Goal: Task Accomplishment & Management: Manage account settings

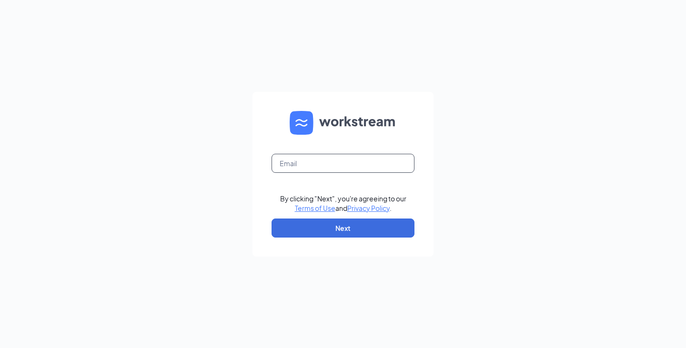
click at [362, 169] on input "text" at bounding box center [343, 163] width 143 height 19
type input "[PERSON_NAME][EMAIL_ADDRESS][DOMAIN_NAME]"
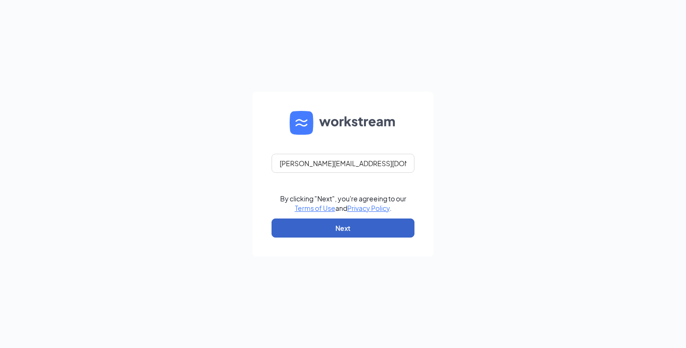
click at [362, 235] on button "Next" at bounding box center [343, 228] width 143 height 19
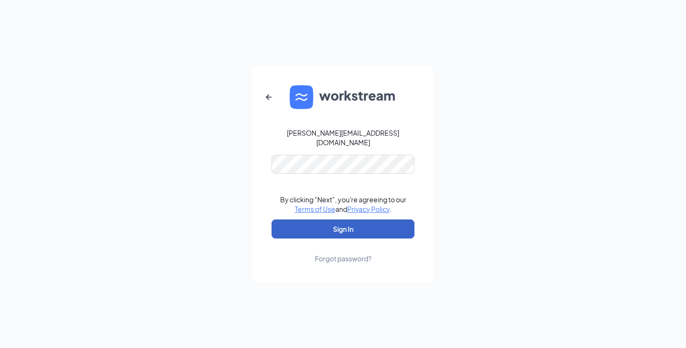
click at [337, 221] on button "Sign In" at bounding box center [343, 229] width 143 height 19
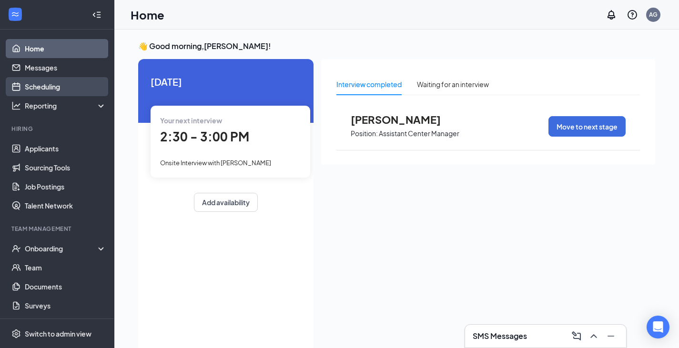
click at [56, 88] on link "Scheduling" at bounding box center [65, 86] width 81 height 19
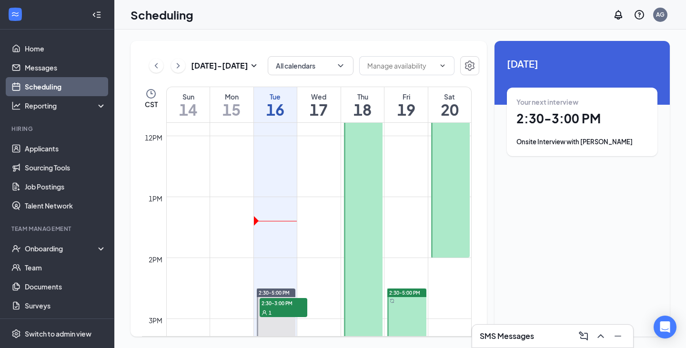
scroll to position [849, 0]
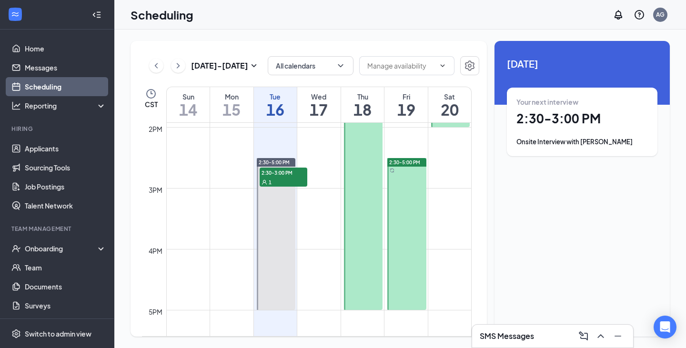
click at [585, 142] on div "Onsite Interview with Trinity Evans" at bounding box center [581, 142] width 131 height 10
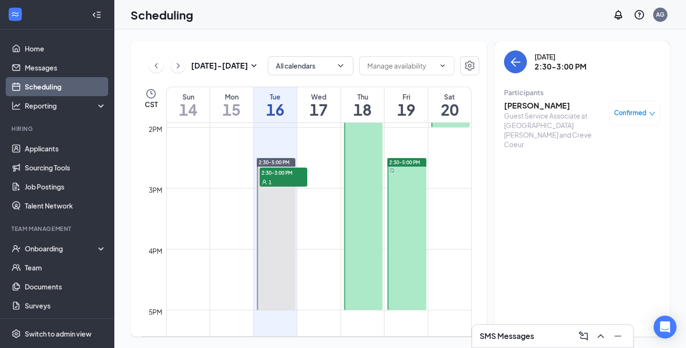
click at [529, 106] on h3 "Trinity Evans" at bounding box center [554, 106] width 100 height 10
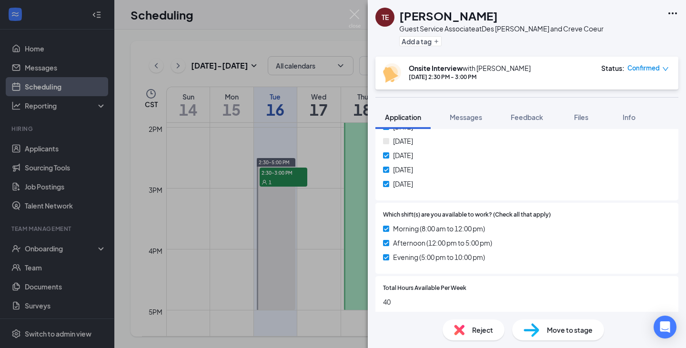
scroll to position [535, 0]
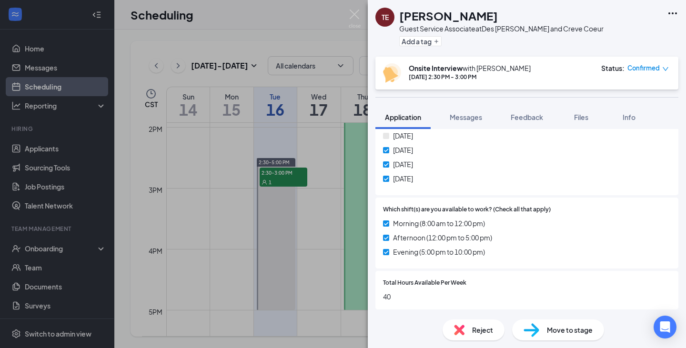
click at [348, 15] on div "TE Trinity Evans Guest Service Associate at Des Peres and Creve Coeur Add a tag…" at bounding box center [343, 174] width 686 height 348
